Goal: Navigation & Orientation: Find specific page/section

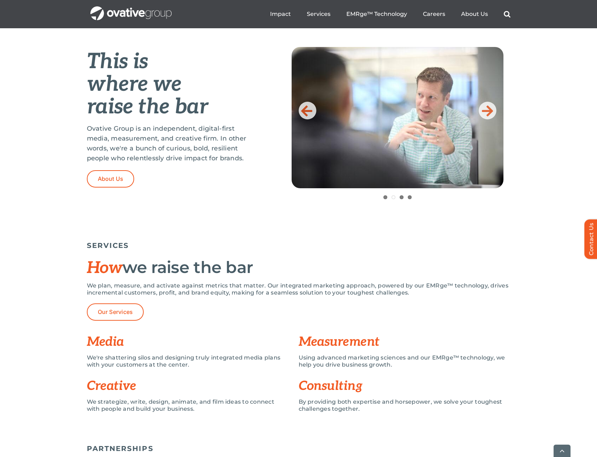
scroll to position [398, 0]
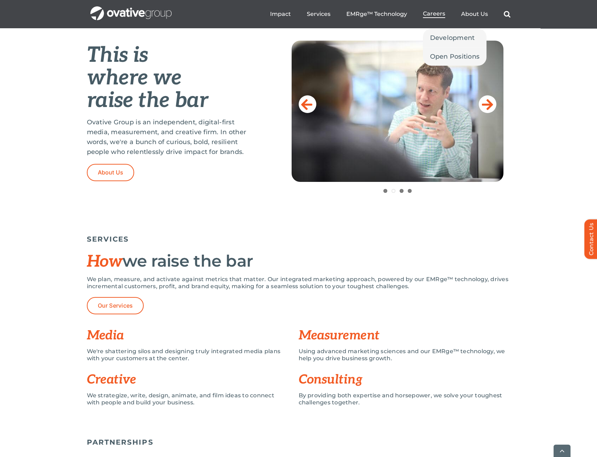
click at [435, 15] on span "Careers" at bounding box center [434, 13] width 22 height 7
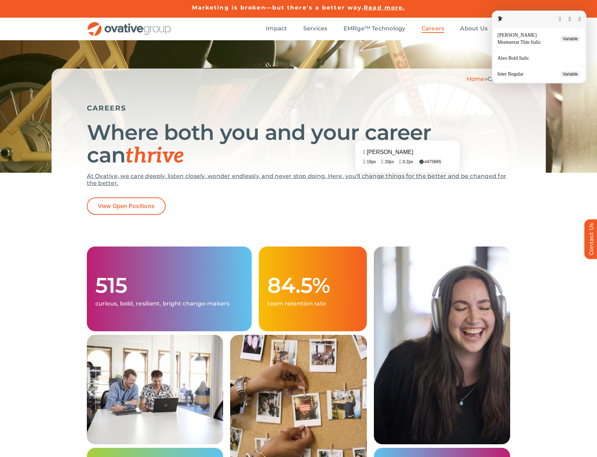
click at [367, 178] on fontsninja-text "At Ovative, we care deeply, listen closely, wonder endlessly, and never stop do…" at bounding box center [297, 180] width 420 height 14
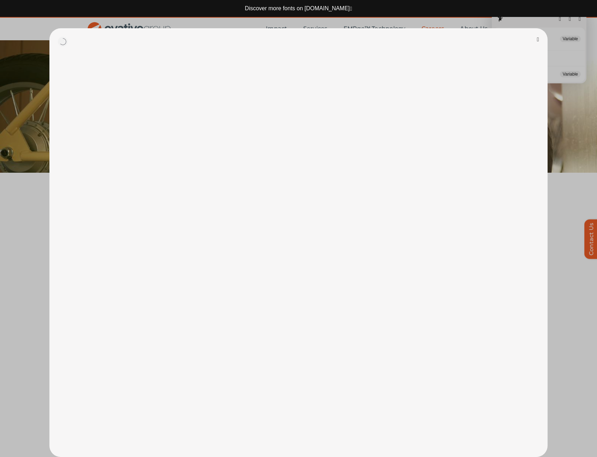
click at [537, 39] on button "button" at bounding box center [538, 40] width 2 height 6
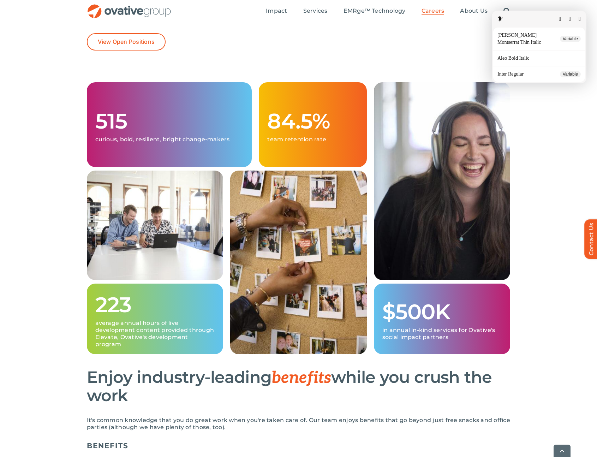
scroll to position [243, 0]
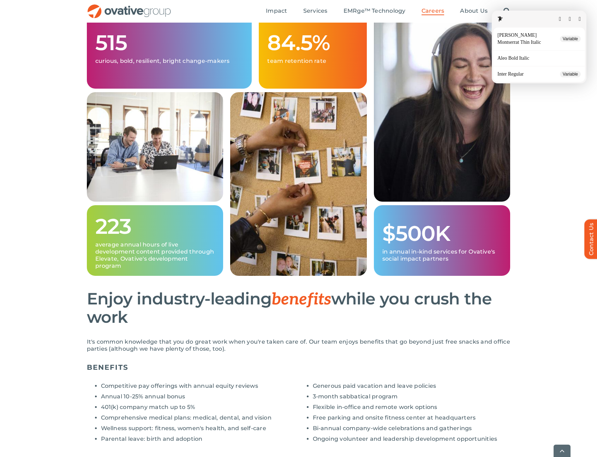
drag, startPoint x: 580, startPoint y: 18, endPoint x: 555, endPoint y: 140, distance: 124.0
click at [579, 18] on button "button" at bounding box center [580, 19] width 2 height 6
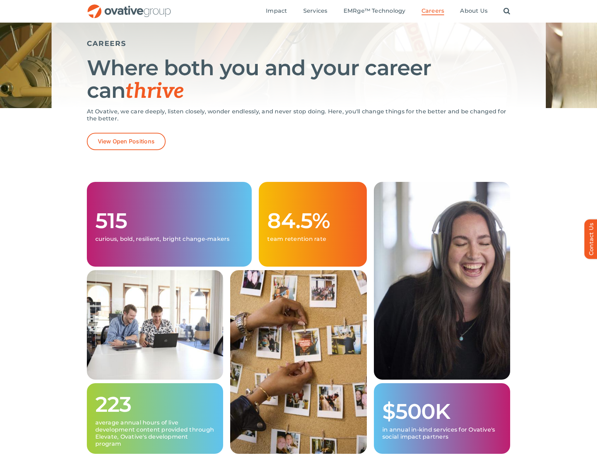
scroll to position [0, 0]
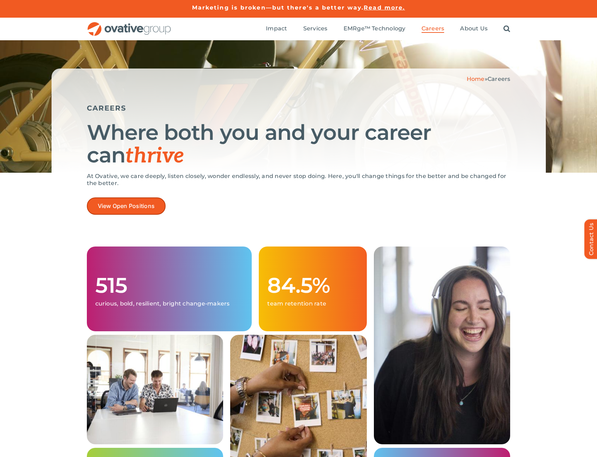
click at [134, 207] on span "View Open Positions" at bounding box center [126, 206] width 57 height 7
